Goal: Task Accomplishment & Management: Manage account settings

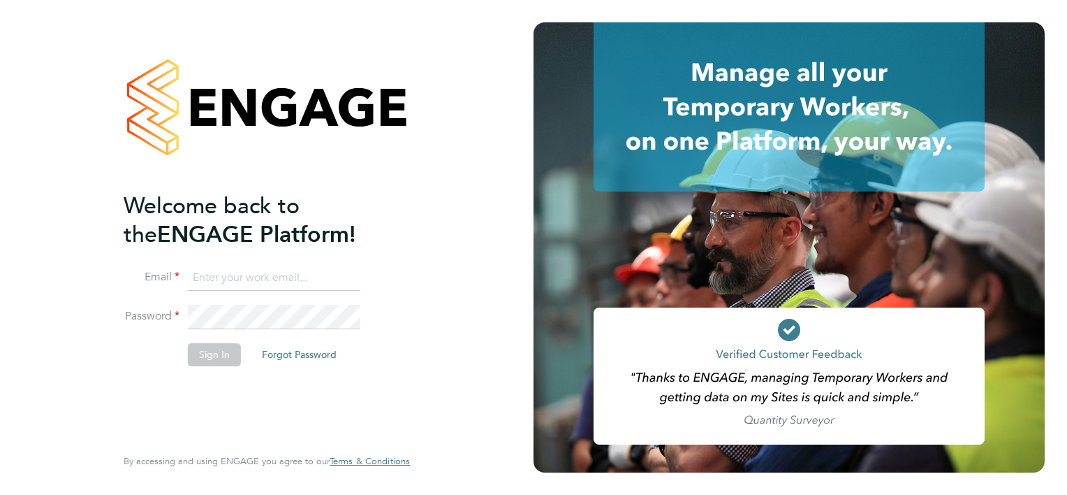
type input "[PERSON_NAME][EMAIL_ADDRESS][PERSON_NAME][DOMAIN_NAME]"
click at [211, 350] on button "Sign In" at bounding box center [214, 354] width 53 height 22
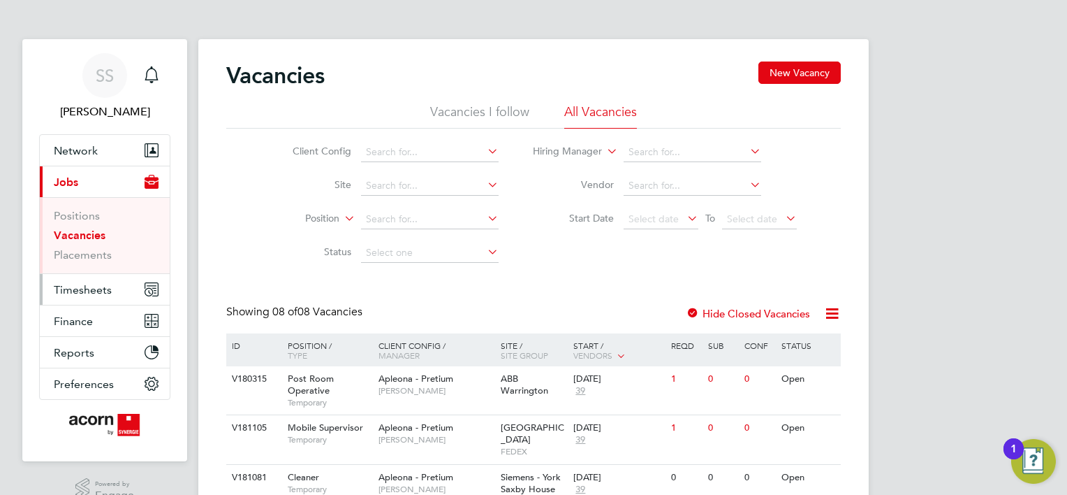
drag, startPoint x: 88, startPoint y: 291, endPoint x: 117, endPoint y: 279, distance: 30.7
click at [88, 291] on span "Timesheets" at bounding box center [83, 289] width 58 height 13
click at [73, 297] on button "Timesheets" at bounding box center [105, 289] width 130 height 31
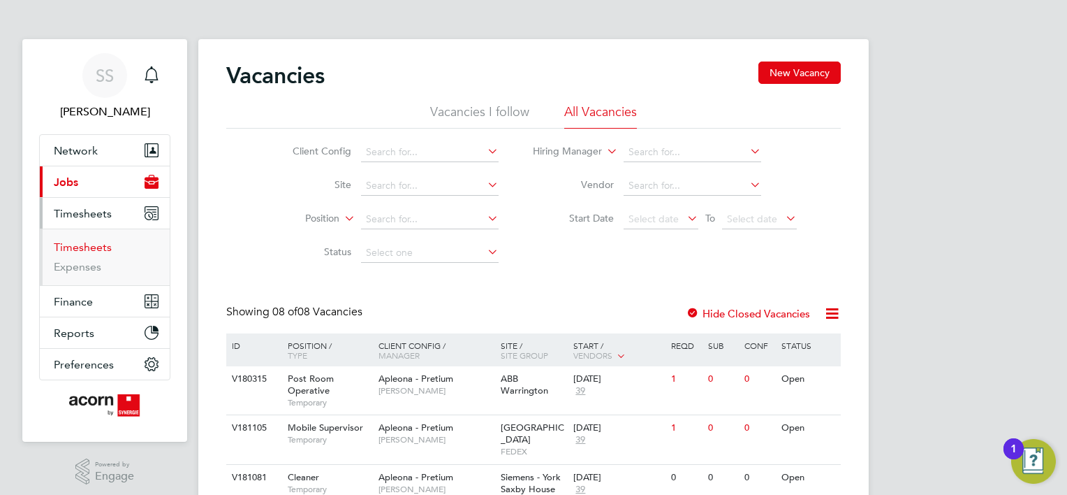
click at [78, 251] on link "Timesheets" at bounding box center [83, 246] width 58 height 13
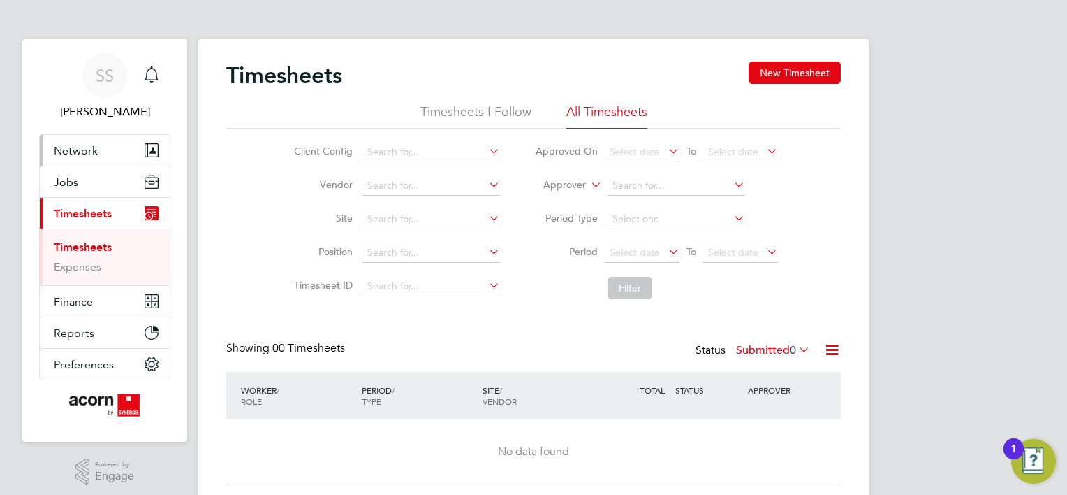
click at [87, 147] on span "Network" at bounding box center [76, 150] width 44 height 13
click at [98, 152] on button "Network" at bounding box center [105, 150] width 130 height 31
click at [260, 209] on div "Client Config Vendor Site Position Timesheet ID Approved On Select date To Sele…" at bounding box center [533, 217] width 615 height 177
click at [142, 85] on div "Main navigation" at bounding box center [152, 75] width 28 height 28
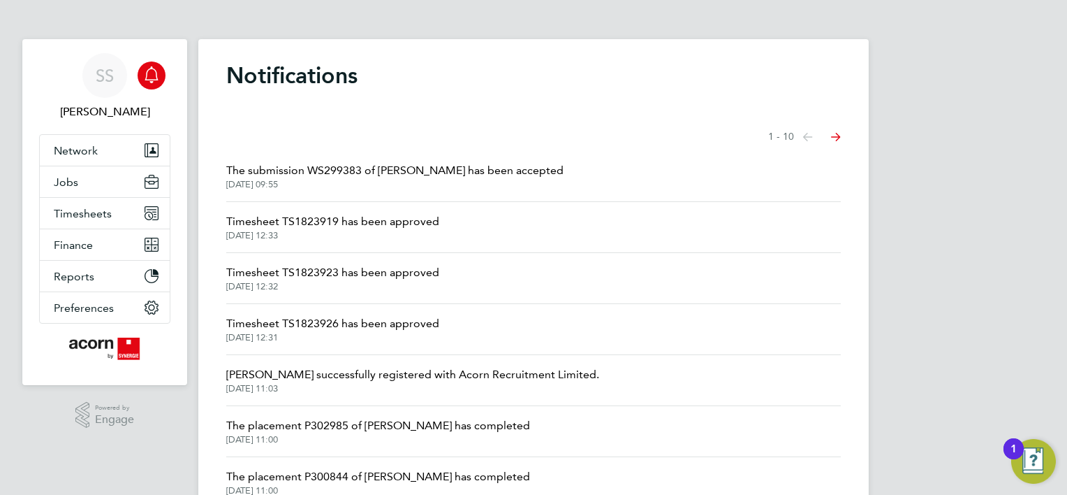
click at [387, 333] on span "22 Sep 2025, 12:31" at bounding box center [332, 337] width 213 height 11
click at [295, 300] on li "Timesheet TS1823923 has been approved 22 Sep 2025, 12:32" at bounding box center [533, 278] width 615 height 51
click at [285, 274] on span "Timesheet TS1823923 has been approved" at bounding box center [332, 272] width 213 height 17
click at [356, 224] on span "Timesheet TS1823919 has been approved" at bounding box center [332, 221] width 213 height 17
click at [94, 210] on span "Timesheets" at bounding box center [83, 213] width 58 height 13
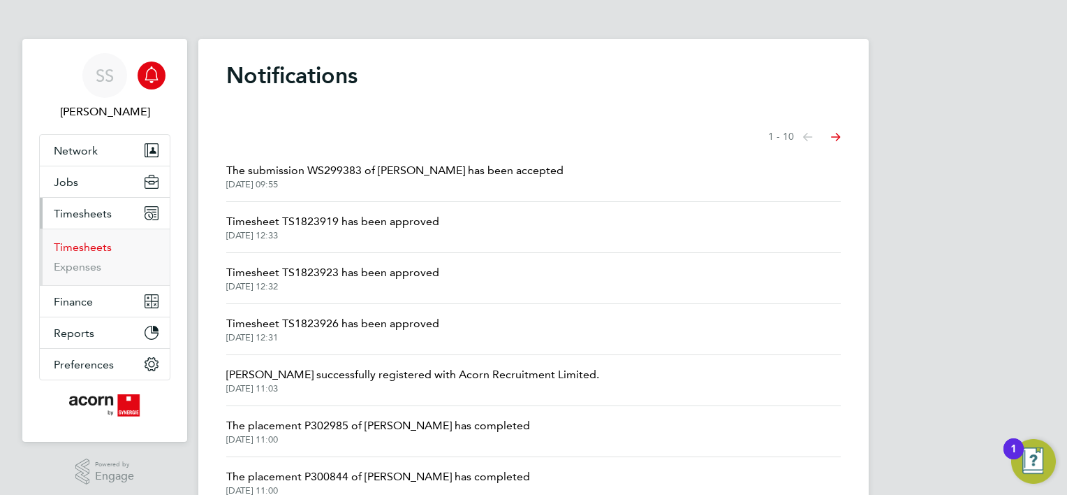
click at [89, 240] on link "Timesheets" at bounding box center [83, 246] width 58 height 13
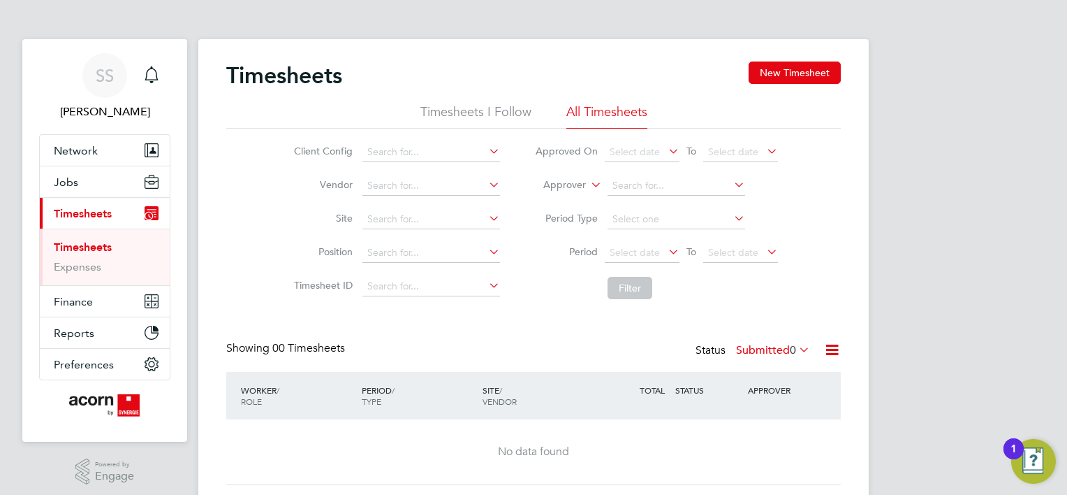
click at [784, 339] on div "Timesheets New Timesheet Timesheets I Follow All Timesheets Client Config Vendo…" at bounding box center [533, 272] width 615 height 423
click at [782, 346] on label "Submitted 0" at bounding box center [773, 350] width 74 height 14
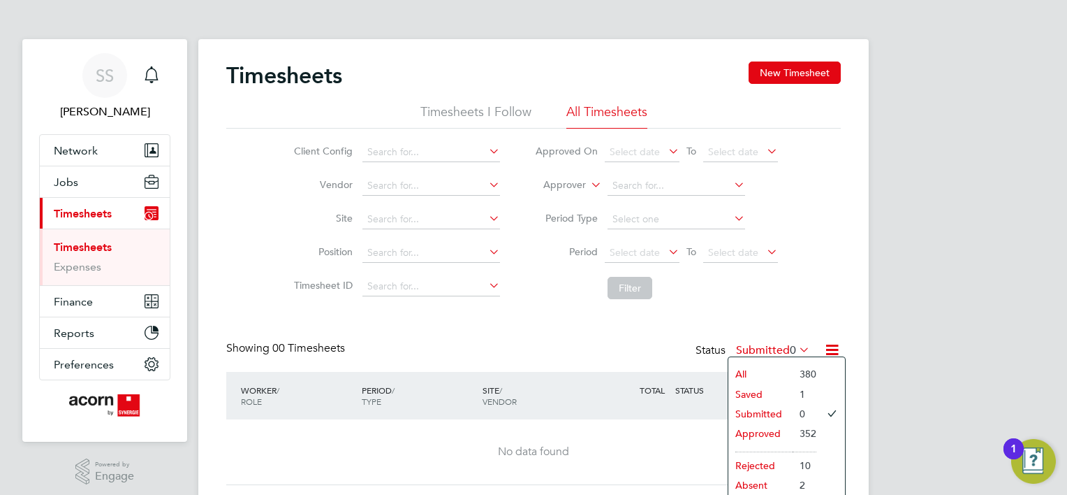
click at [771, 395] on li "Saved" at bounding box center [760, 394] width 64 height 20
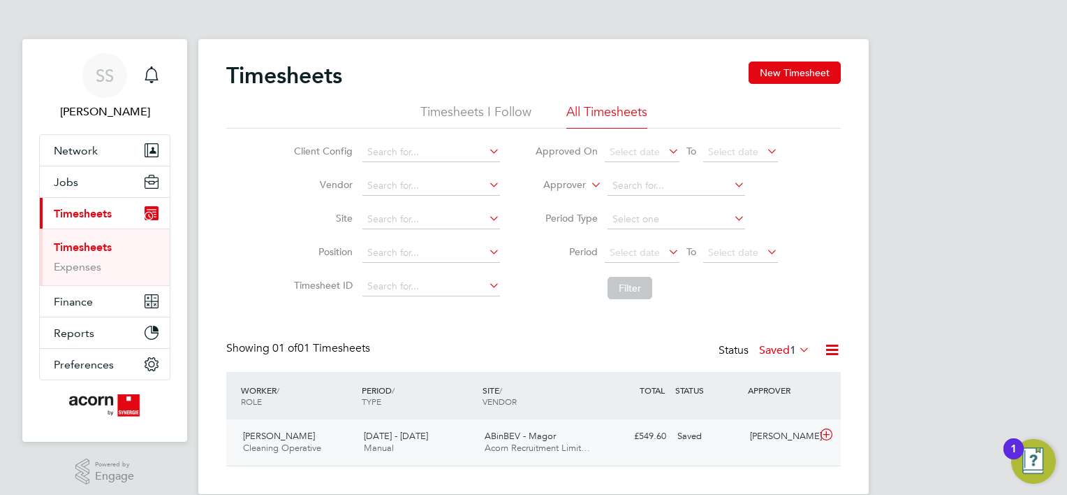
click at [745, 439] on div "[PERSON_NAME]" at bounding box center [781, 436] width 73 height 23
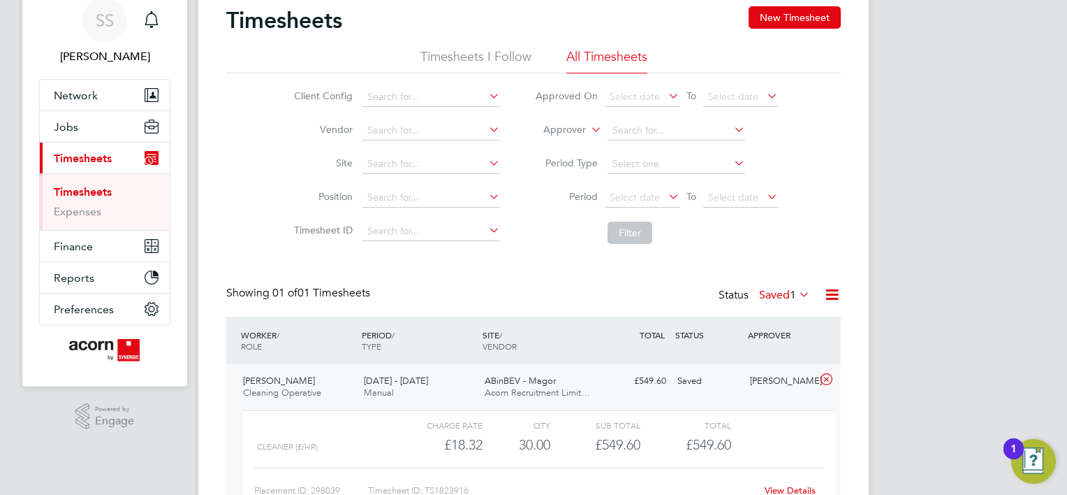
scroll to position [149, 0]
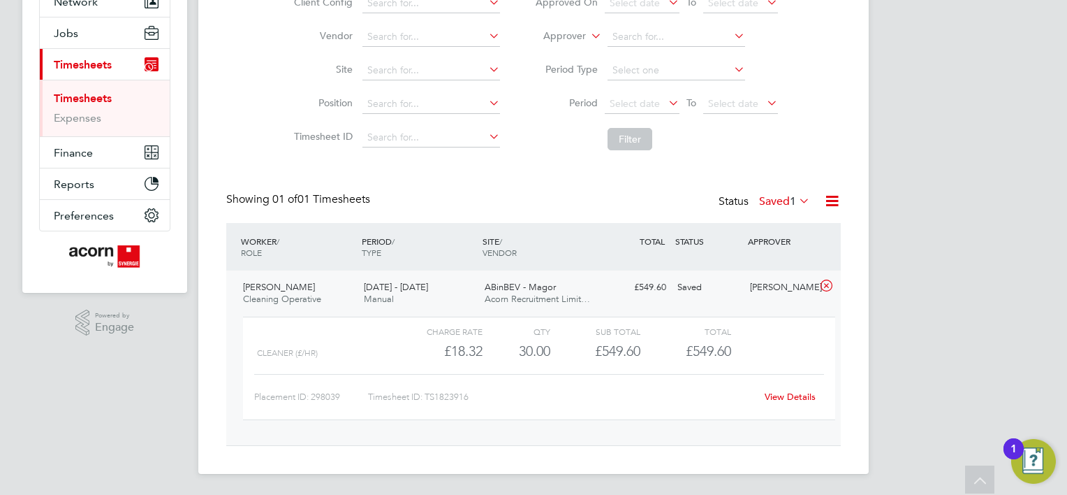
click at [803, 399] on link "View Details" at bounding box center [790, 396] width 51 height 12
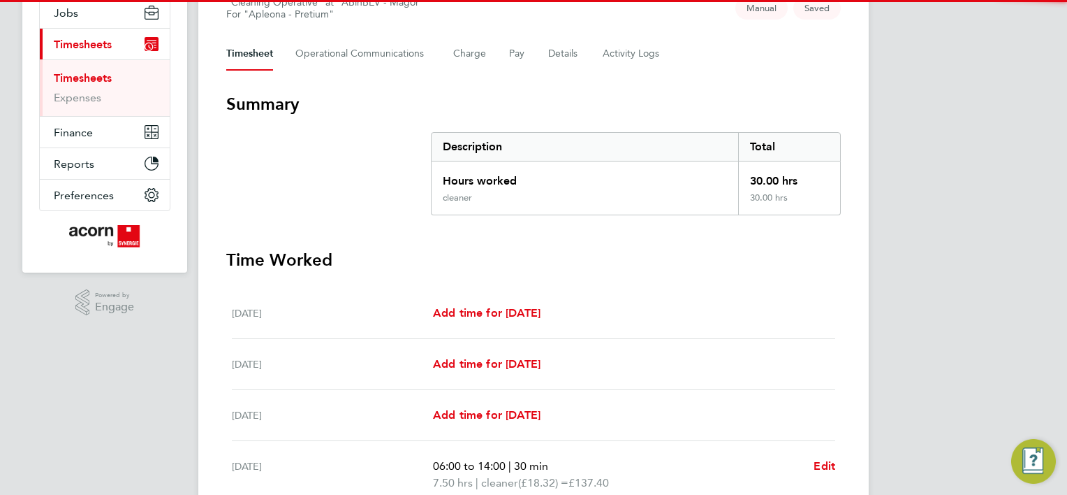
scroll to position [507, 0]
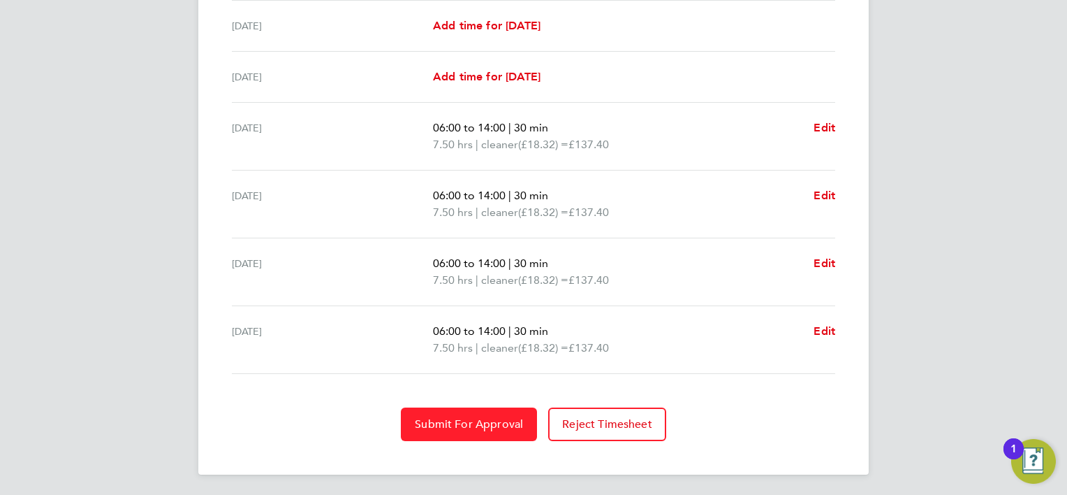
click at [464, 419] on span "Submit For Approval" at bounding box center [469, 424] width 108 height 14
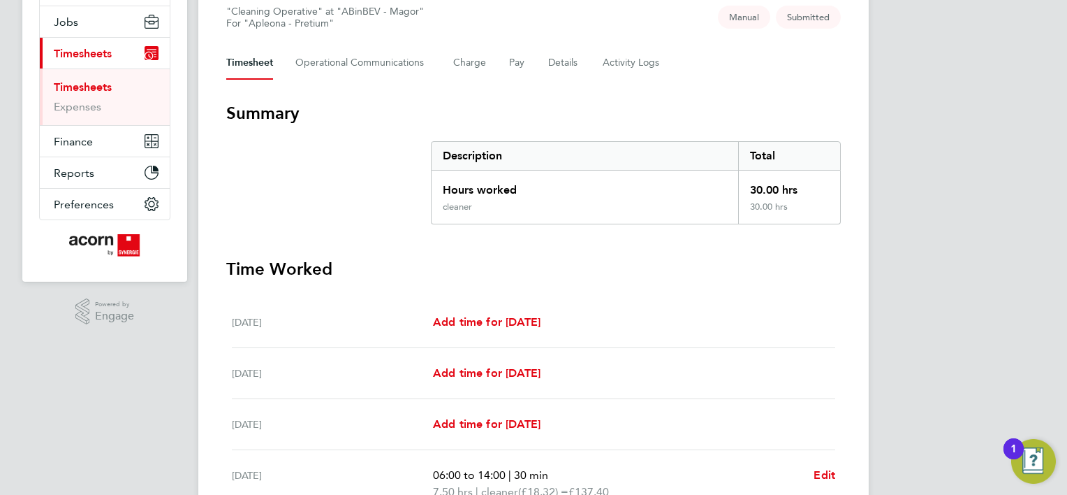
scroll to position [0, 0]
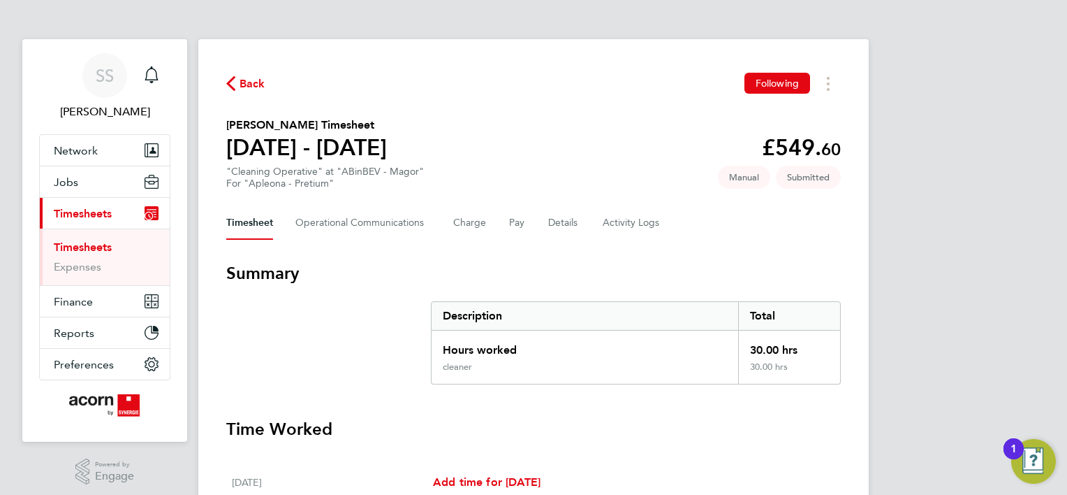
click at [485, 123] on section "Pawel Cichon's Timesheet 13 - 19 Sept 2025 £549. 60 "Cleaning Operative" at "AB…" at bounding box center [533, 153] width 615 height 73
click at [546, 147] on section "Pawel Cichon's Timesheet 13 - 19 Sept 2025 £549. 60 "Cleaning Operative" at "AB…" at bounding box center [533, 153] width 615 height 73
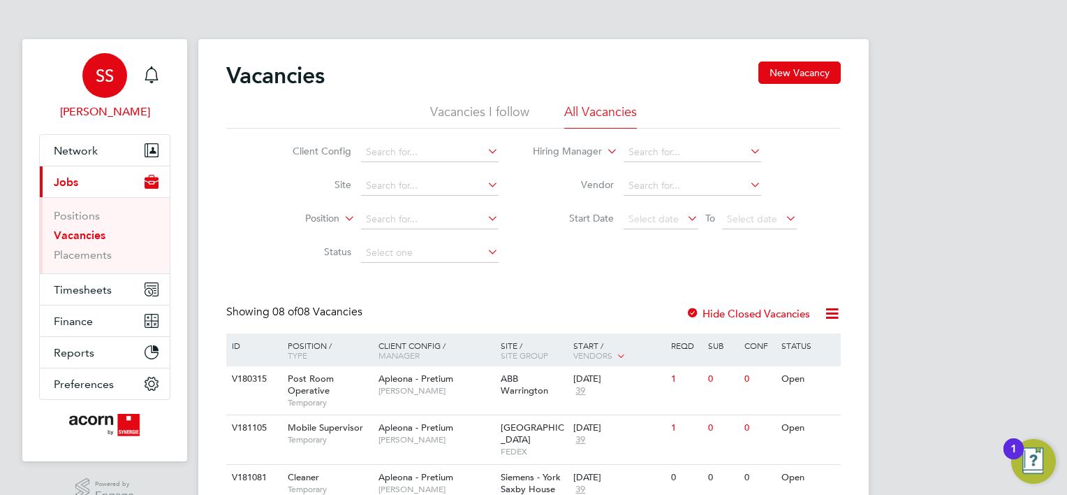
click at [115, 80] on div "SS" at bounding box center [104, 75] width 45 height 45
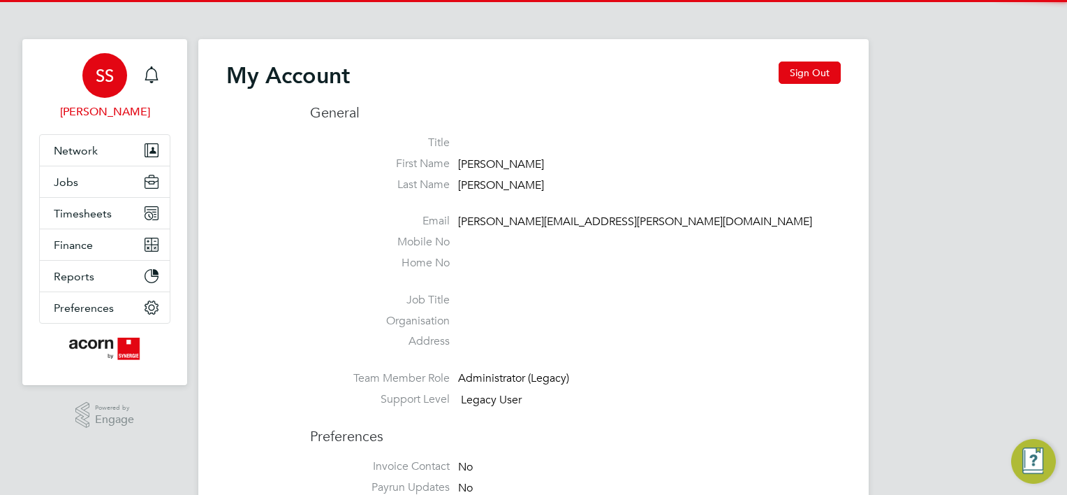
type input "sally.smith@acornpeople.com"
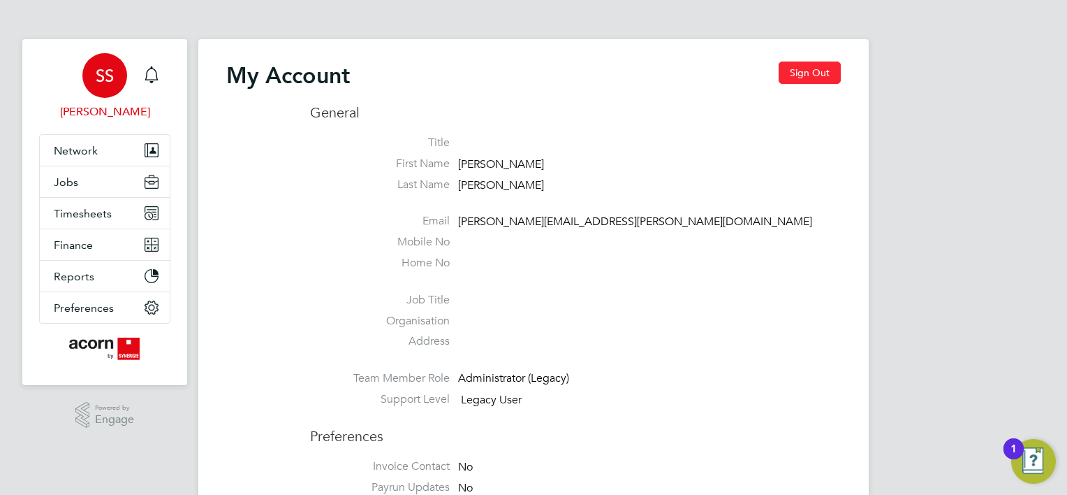
click at [833, 72] on button "Sign Out" at bounding box center [810, 72] width 62 height 22
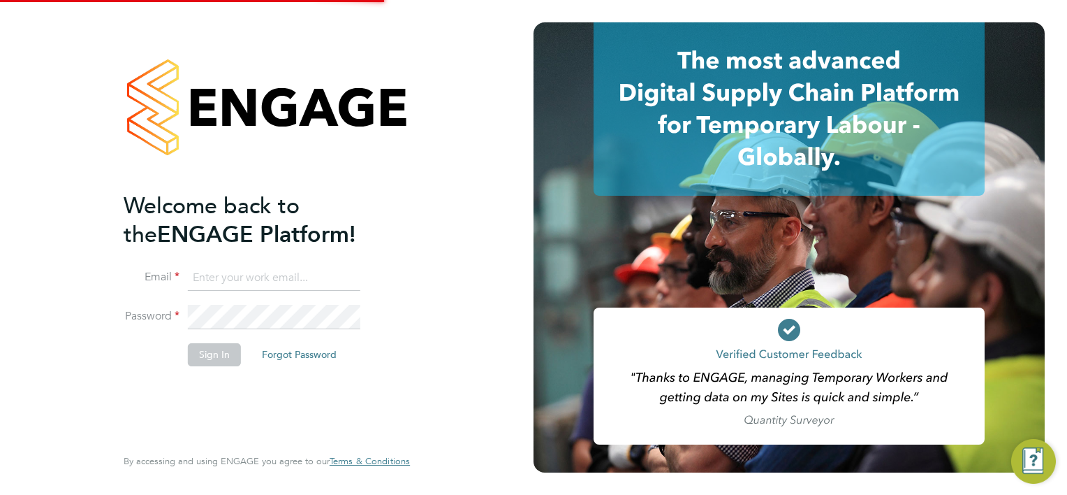
type input "sally.smith@acornpeople.com"
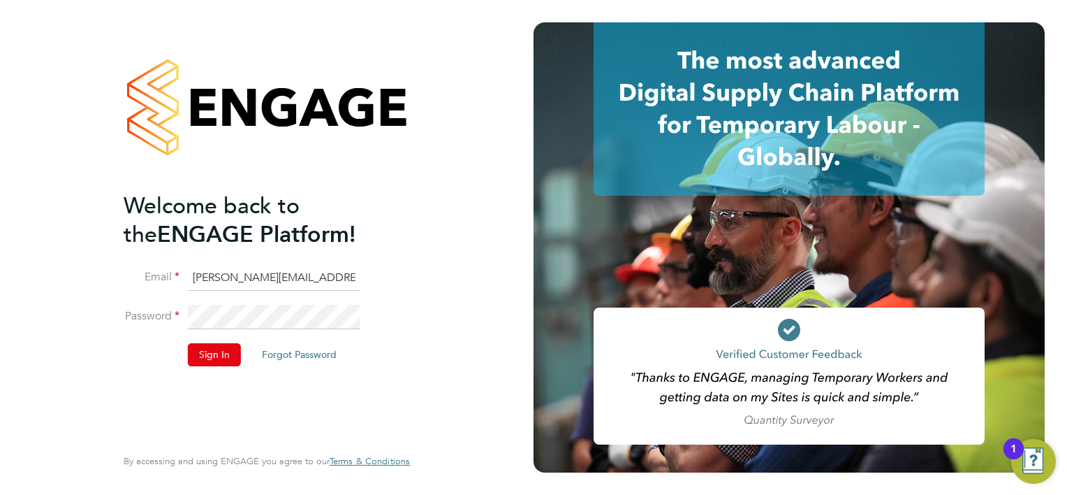
drag, startPoint x: 219, startPoint y: 356, endPoint x: 235, endPoint y: 337, distance: 25.2
click at [219, 356] on button "Sign In" at bounding box center [214, 354] width 53 height 22
